Goal: Task Accomplishment & Management: Manage account settings

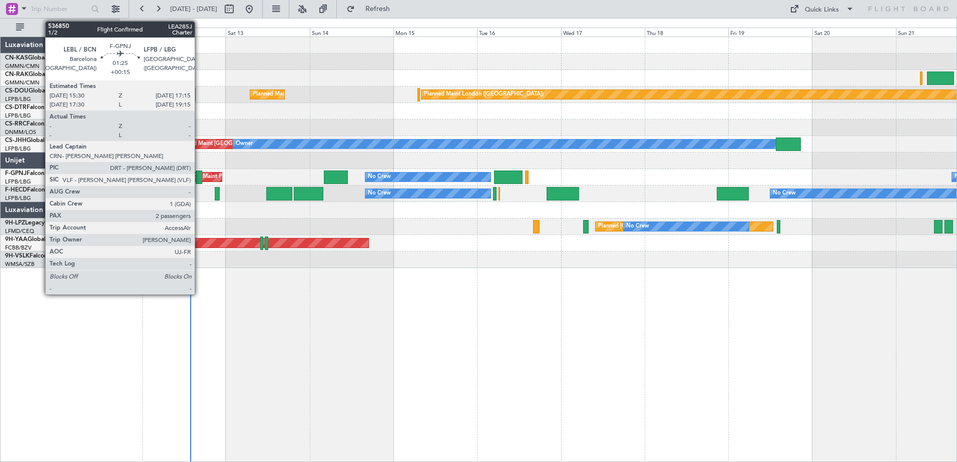
click at [199, 178] on div at bounding box center [199, 178] width 7 height 14
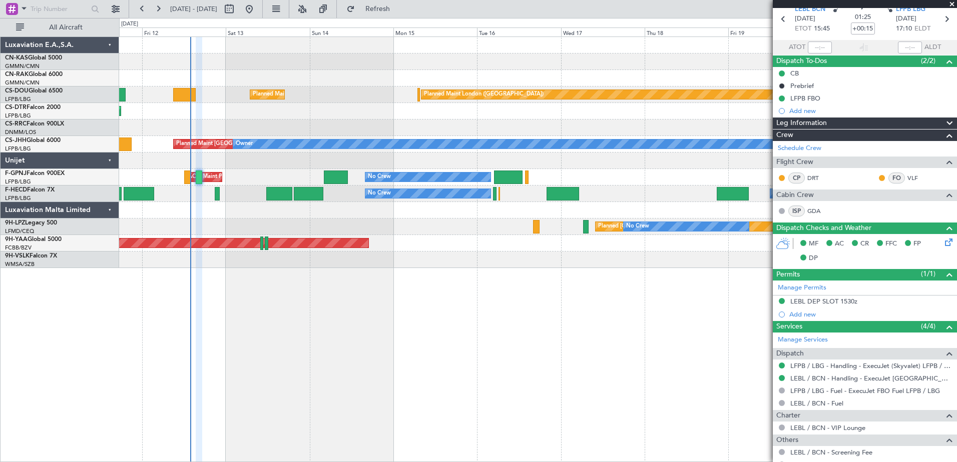
scroll to position [150, 0]
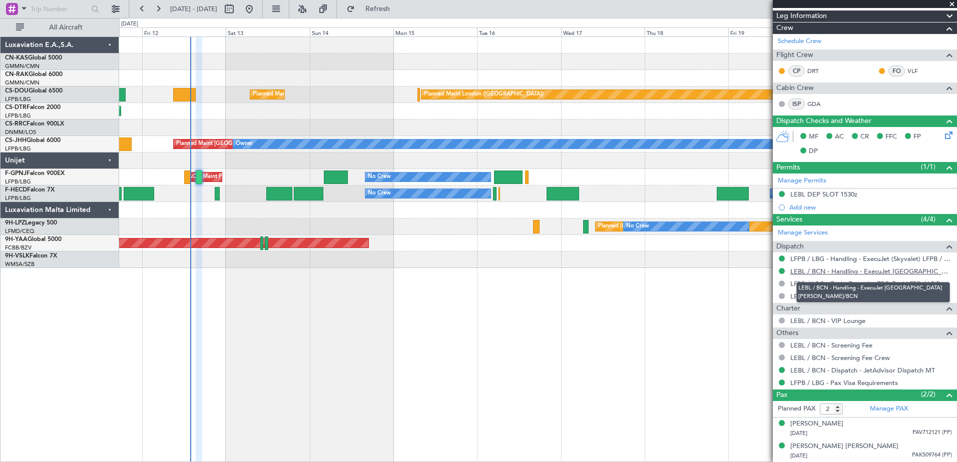
click at [863, 271] on link "LEBL / BCN - Handling - ExecuJet [GEOGRAPHIC_DATA] [PERSON_NAME]/BCN" at bounding box center [871, 271] width 162 height 9
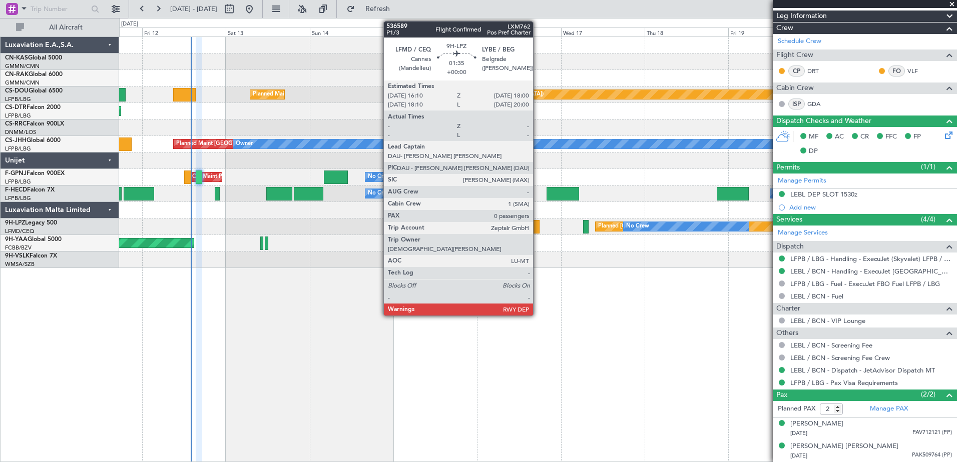
click at [538, 228] on div at bounding box center [536, 227] width 7 height 14
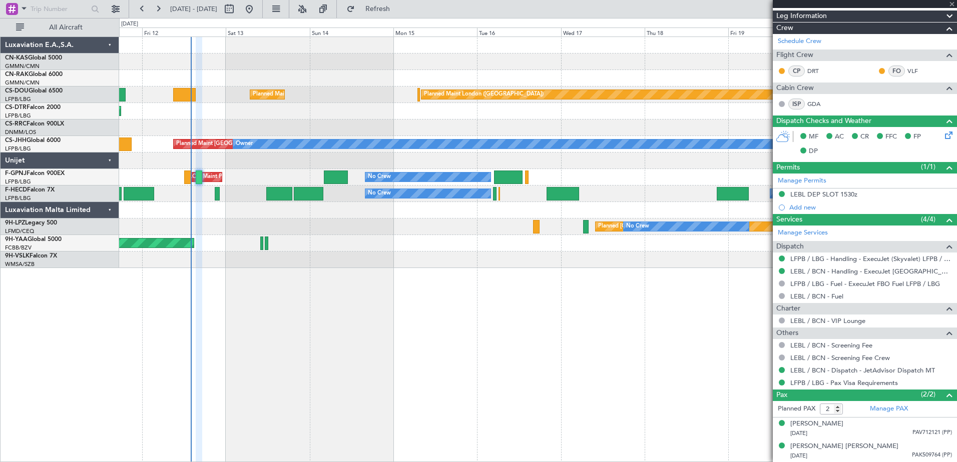
type input "0"
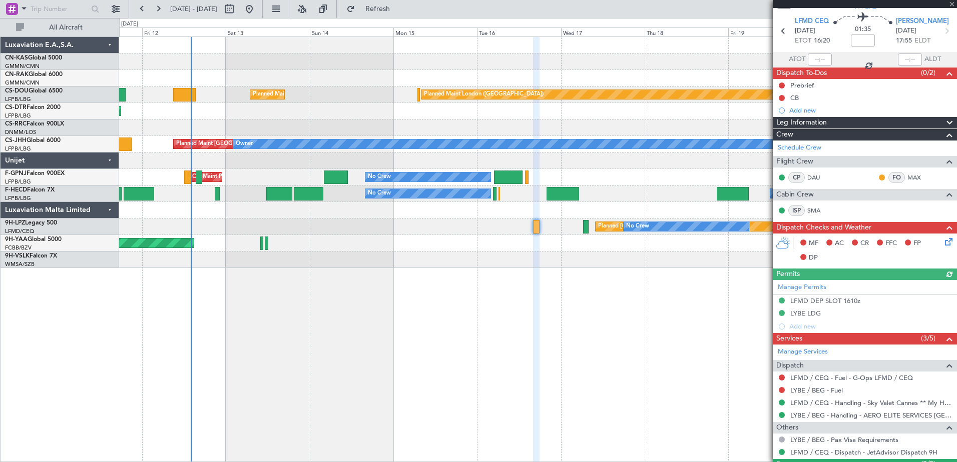
scroll to position [55, 0]
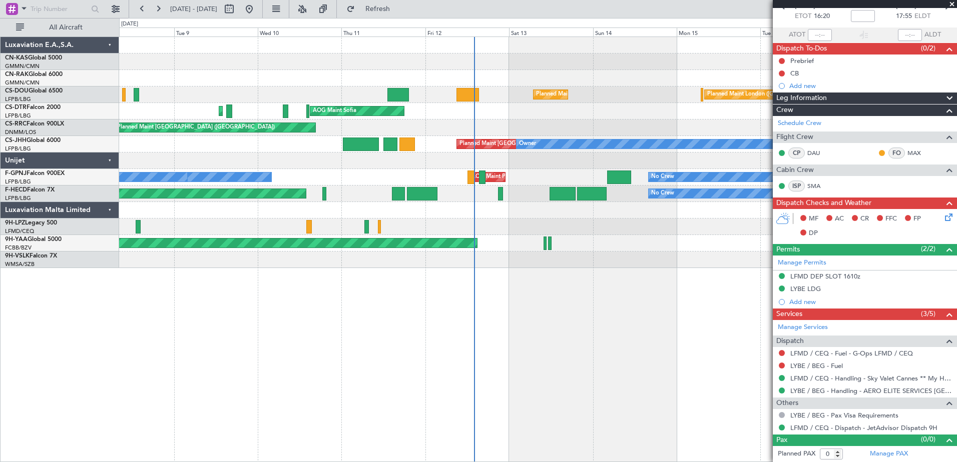
click at [516, 342] on div "Planned Maint [GEOGRAPHIC_DATA] ([GEOGRAPHIC_DATA]) Planned Maint [GEOGRAPHIC_D…" at bounding box center [538, 250] width 838 height 426
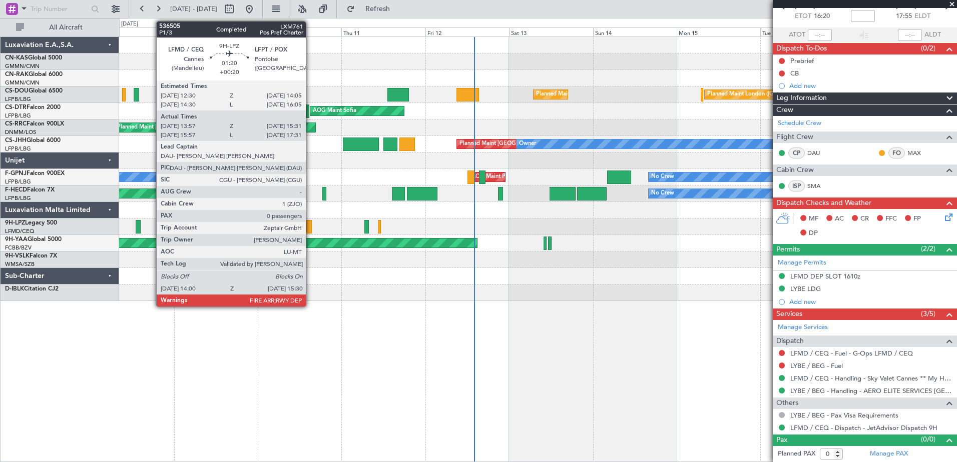
click at [310, 225] on div at bounding box center [309, 227] width 6 height 14
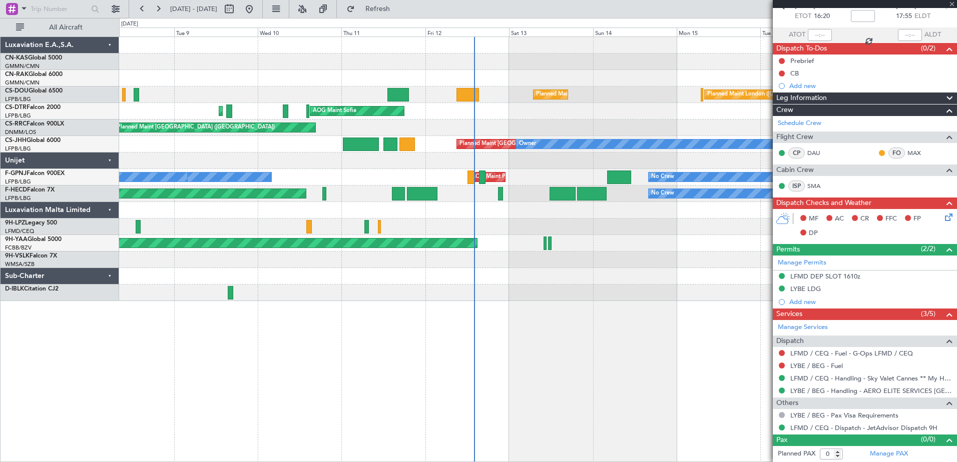
type input "+00:20"
type input "14:07"
type input "15:26"
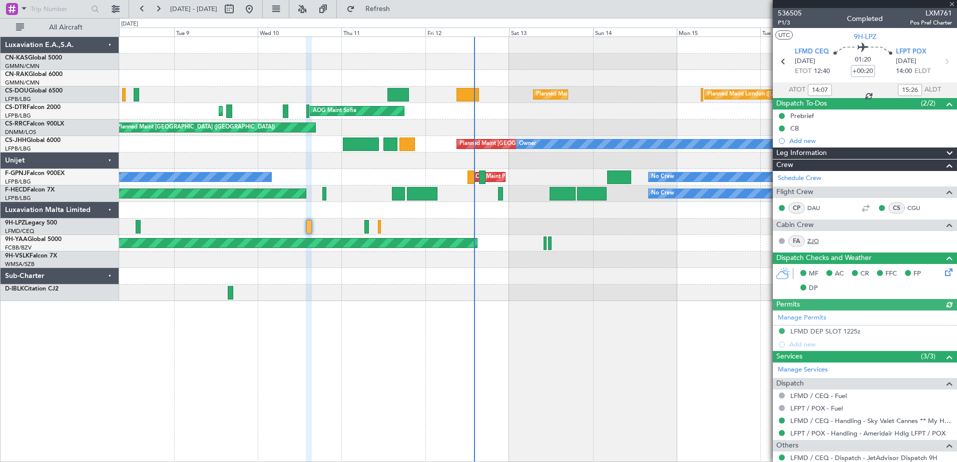
click at [814, 241] on link "ZJO" at bounding box center [818, 241] width 23 height 9
